Goal: Information Seeking & Learning: Learn about a topic

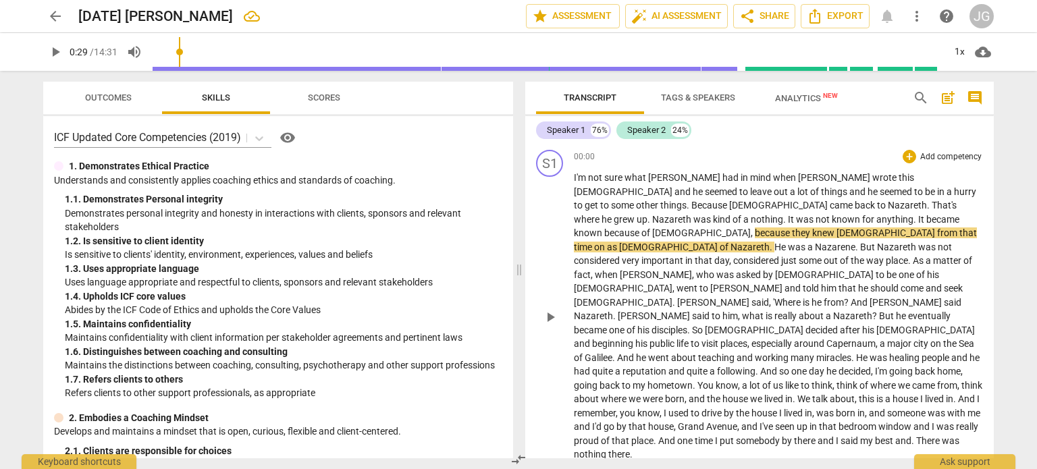
click at [844, 297] on span "?" at bounding box center [847, 302] width 7 height 11
click at [613, 310] on span "Nazareth" at bounding box center [593, 315] width 39 height 11
click at [618, 310] on span "." at bounding box center [615, 315] width 5 height 11
click at [574, 175] on span "I'm" at bounding box center [581, 177] width 14 height 11
click at [554, 309] on span "play_arrow" at bounding box center [550, 317] width 16 height 16
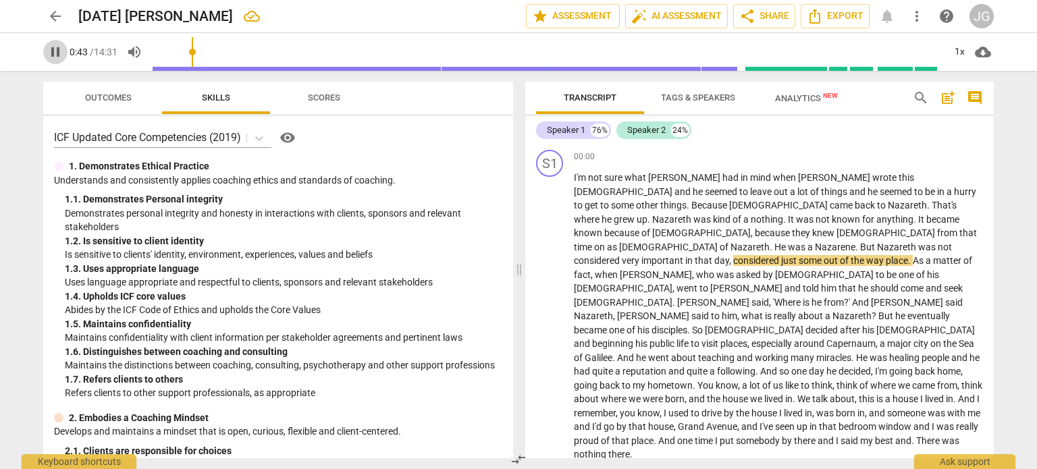
click at [53, 49] on span "pause" at bounding box center [55, 52] width 16 height 16
type input "44"
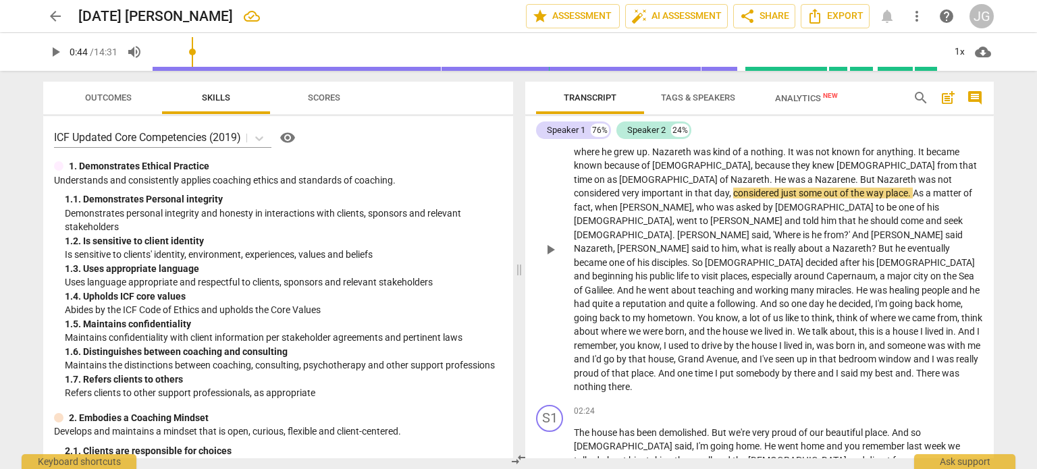
click at [678, 354] on span "," at bounding box center [676, 359] width 4 height 11
drag, startPoint x: 631, startPoint y: 218, endPoint x: 574, endPoint y: 220, distance: 57.4
click at [574, 220] on p "I'm not sure what [PERSON_NAME] had in mind when [PERSON_NAME] wrote this [DEMO…" at bounding box center [778, 248] width 409 height 291
click at [851, 243] on span "a" at bounding box center [854, 248] width 7 height 11
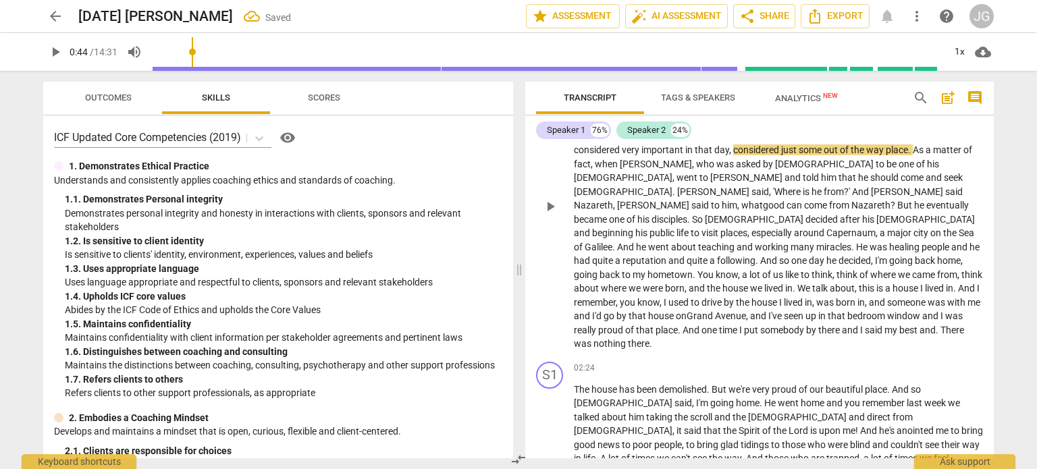
scroll to position [135, 0]
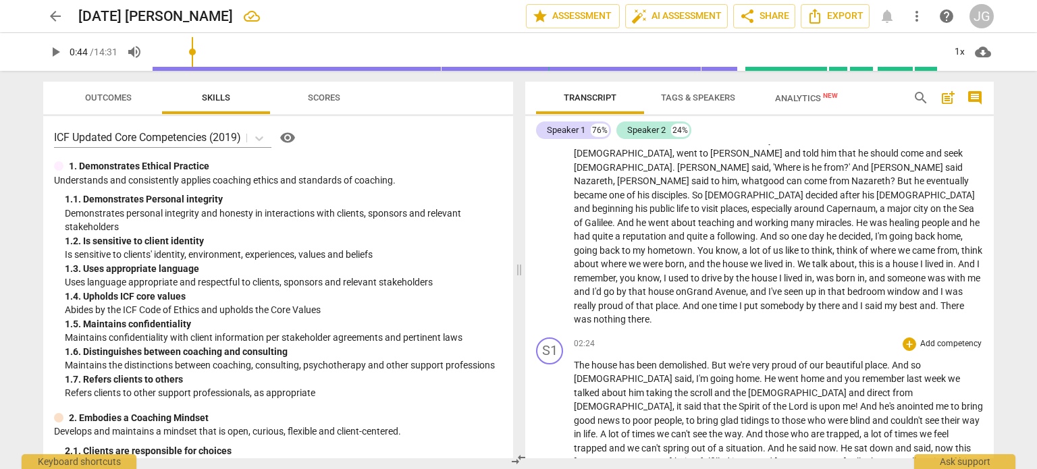
click at [575, 360] on span "The" at bounding box center [583, 365] width 18 height 11
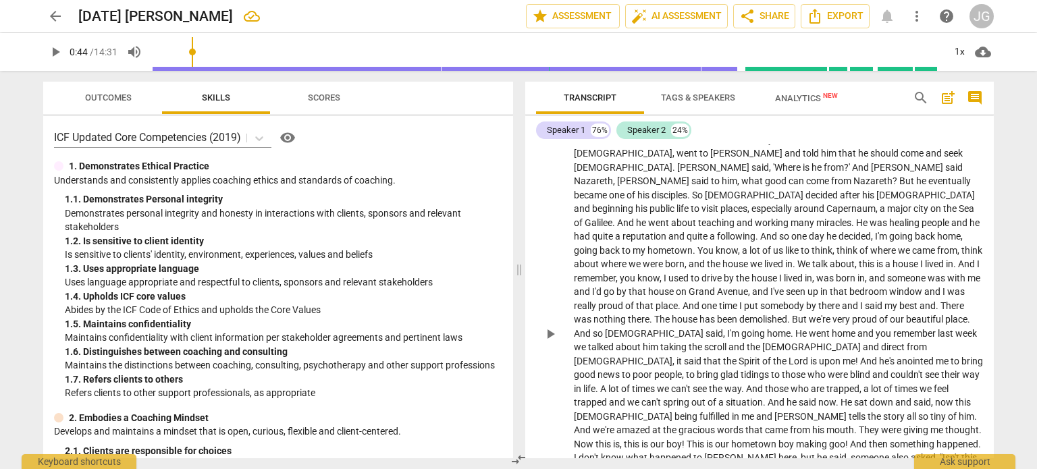
click at [936, 356] on span "me" at bounding box center [943, 361] width 15 height 11
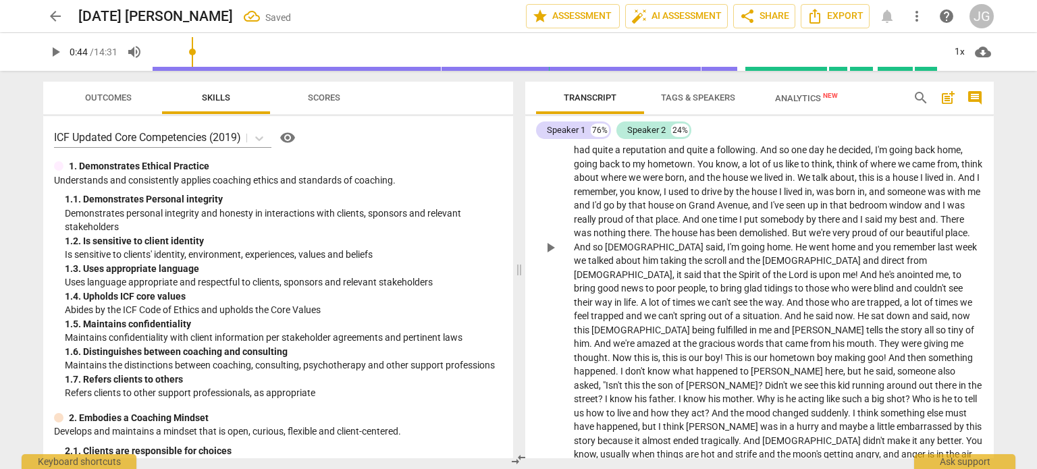
scroll to position [202, 0]
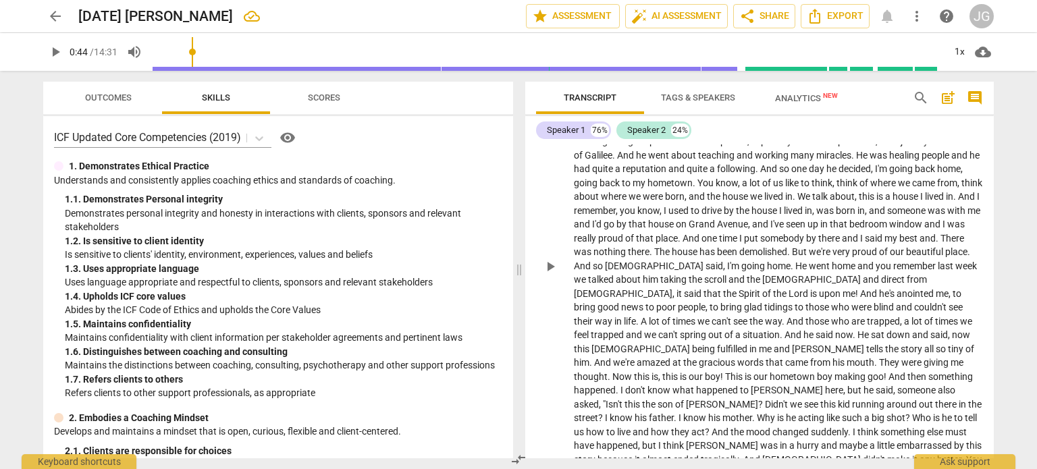
type input "44"
click at [857, 329] on span "He" at bounding box center [863, 334] width 13 height 11
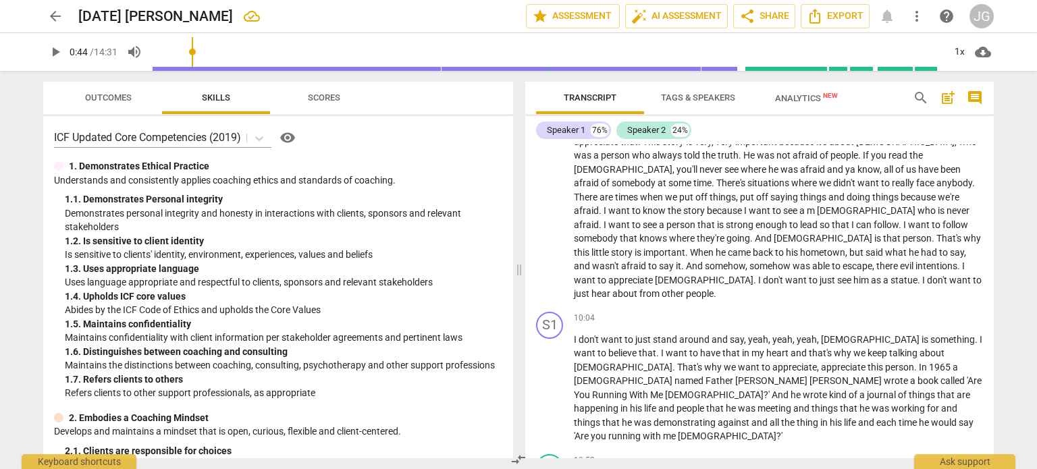
scroll to position [1409, 0]
